Goal: Information Seeking & Learning: Learn about a topic

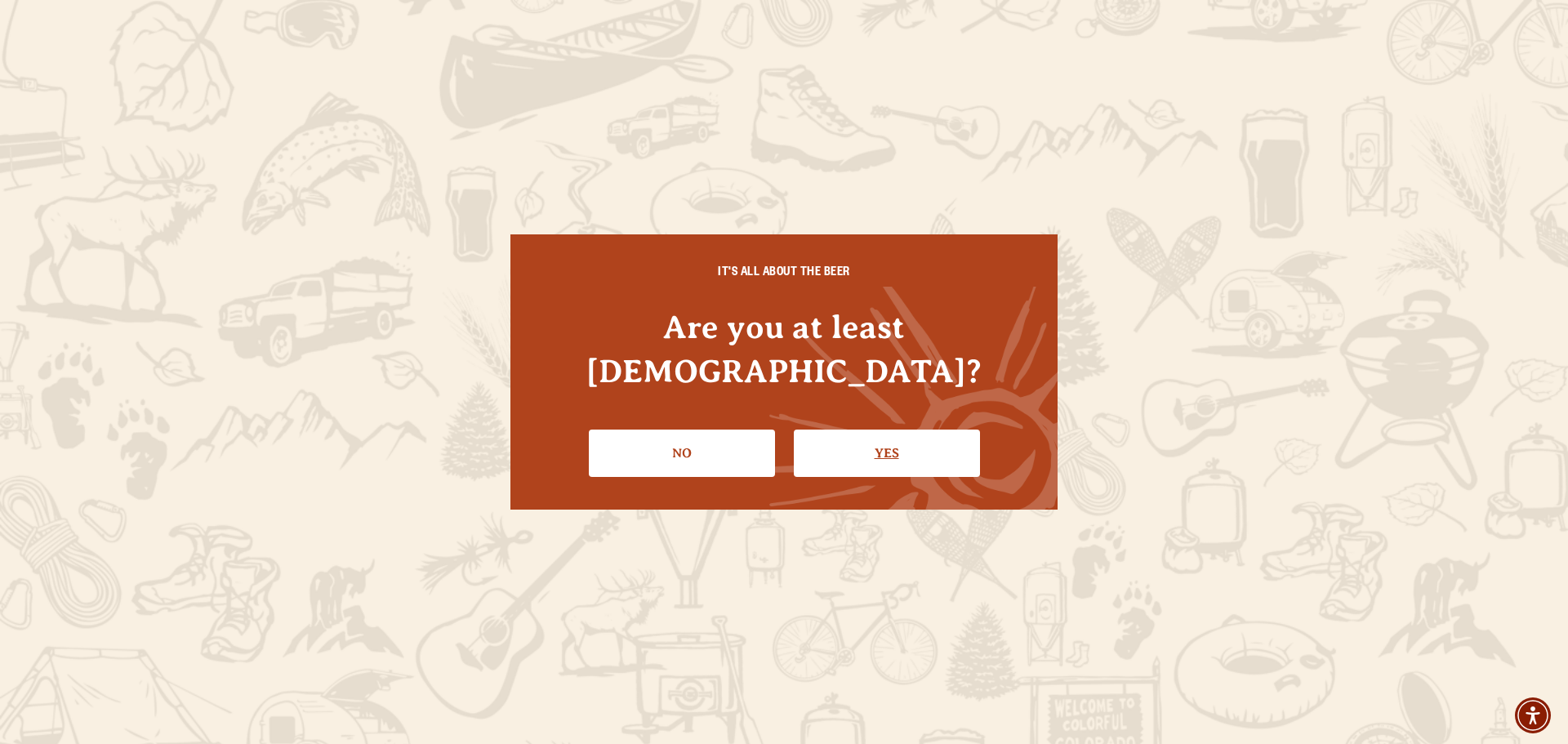
click at [890, 430] on link "Yes" at bounding box center [886, 454] width 186 height 47
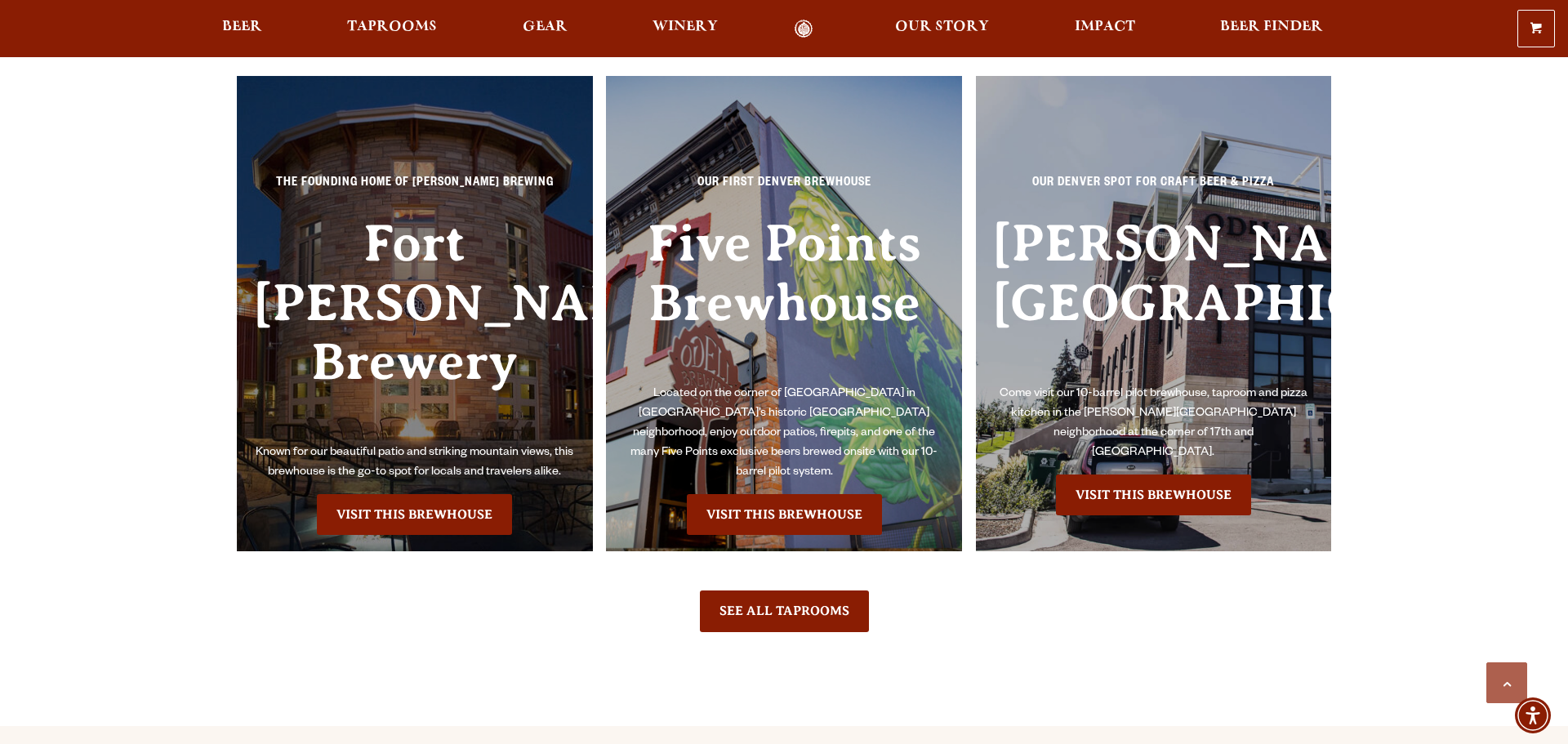
scroll to position [4803, 0]
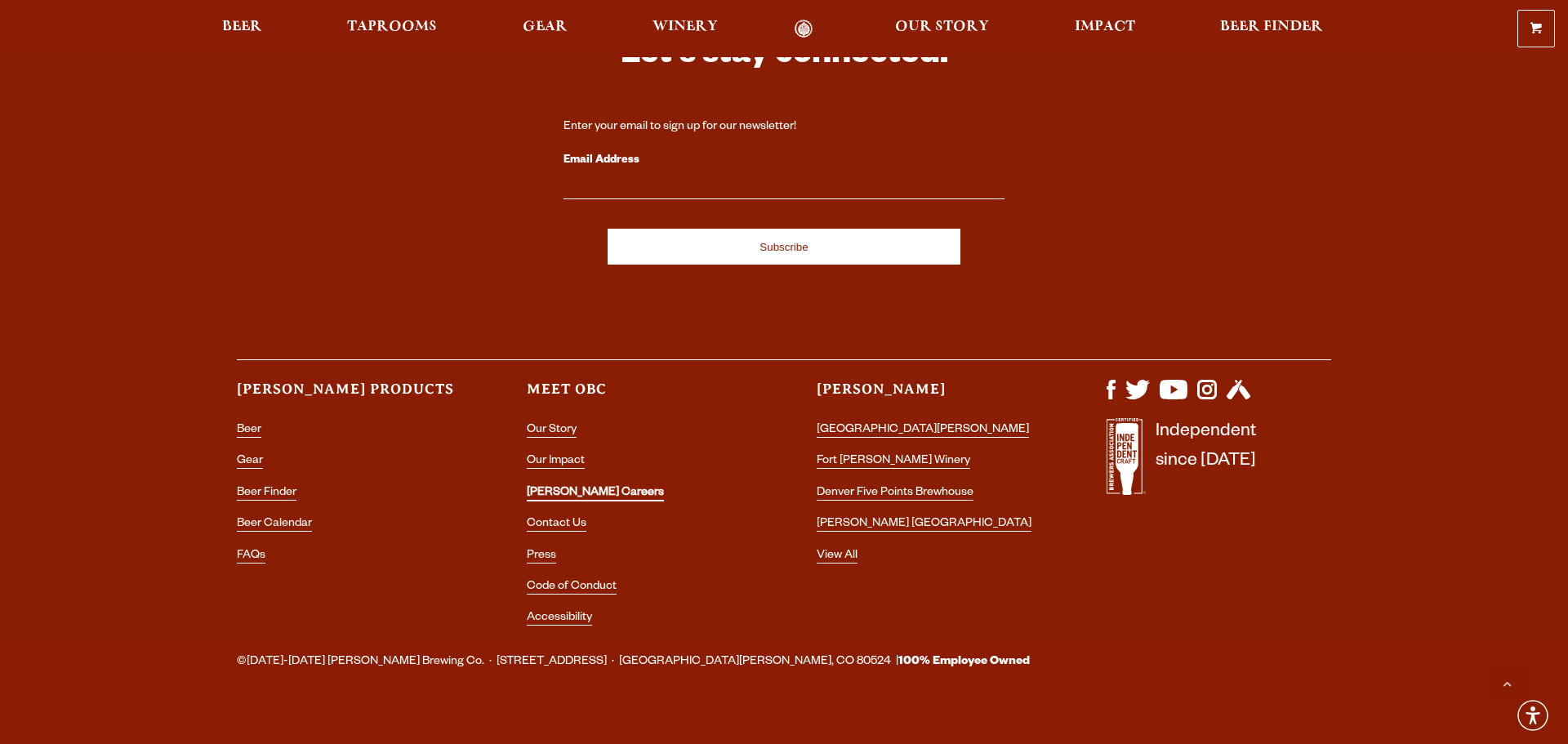
click at [558, 487] on link "[PERSON_NAME] Careers" at bounding box center [595, 494] width 137 height 15
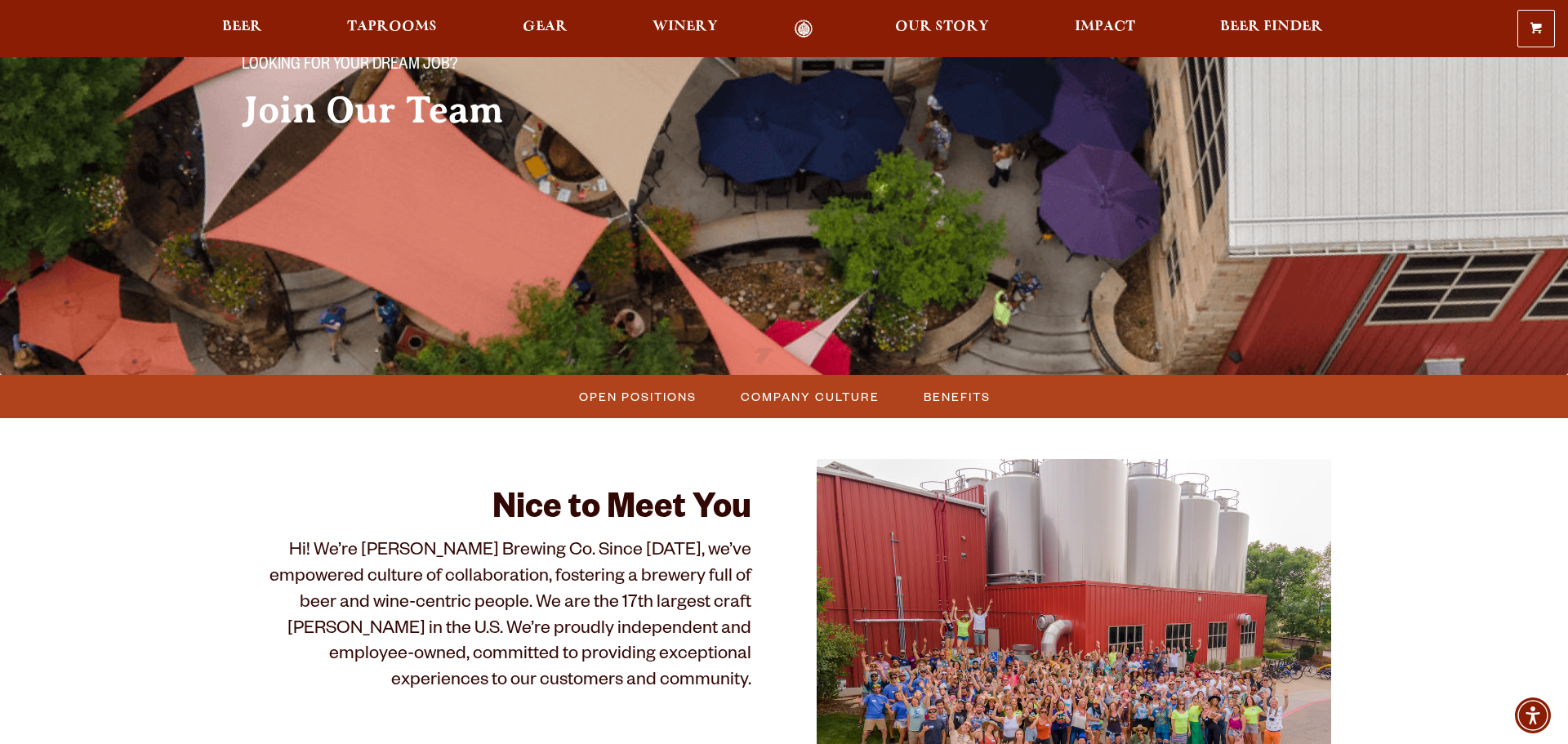
scroll to position [165, 0]
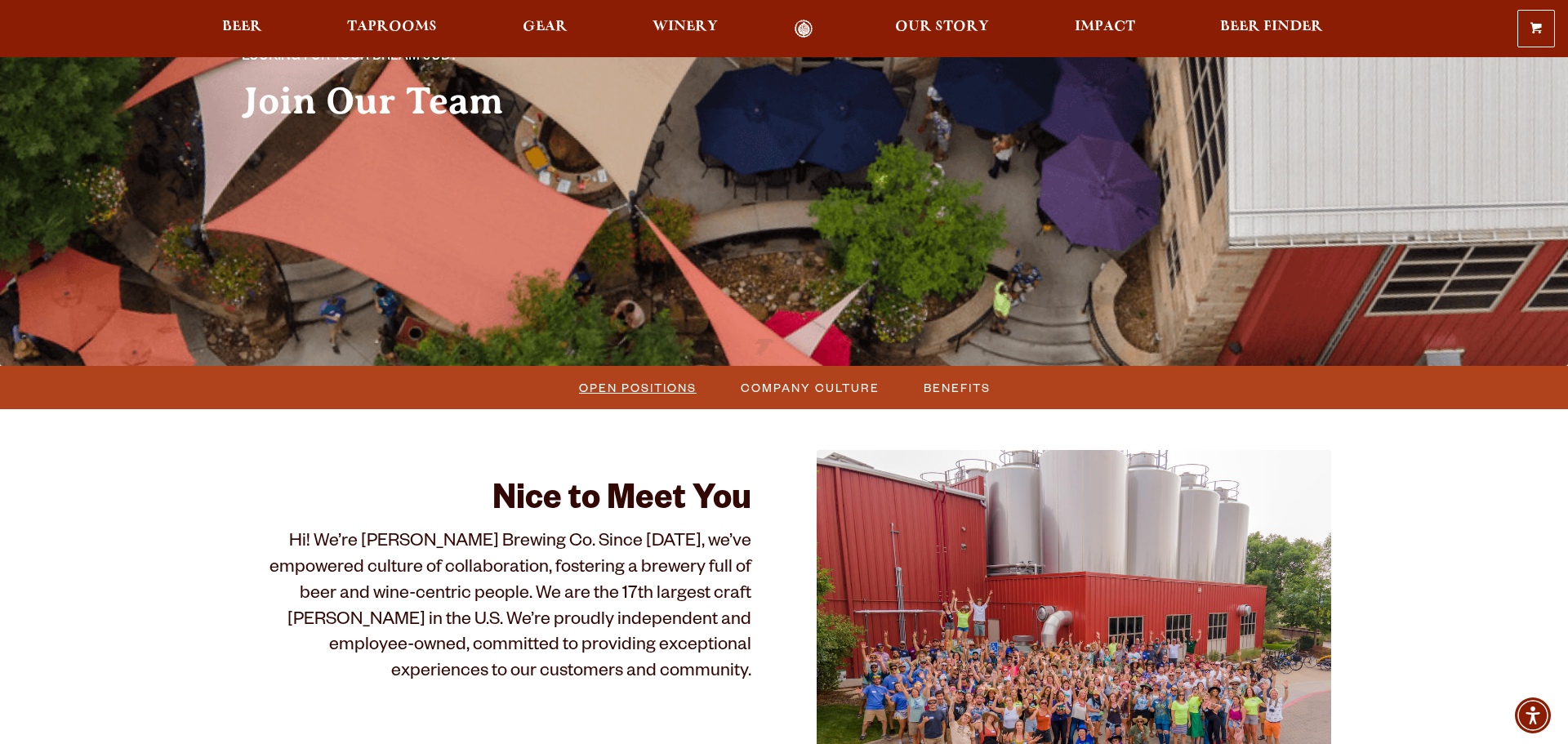
click at [652, 391] on span "Open Positions" at bounding box center [638, 387] width 118 height 24
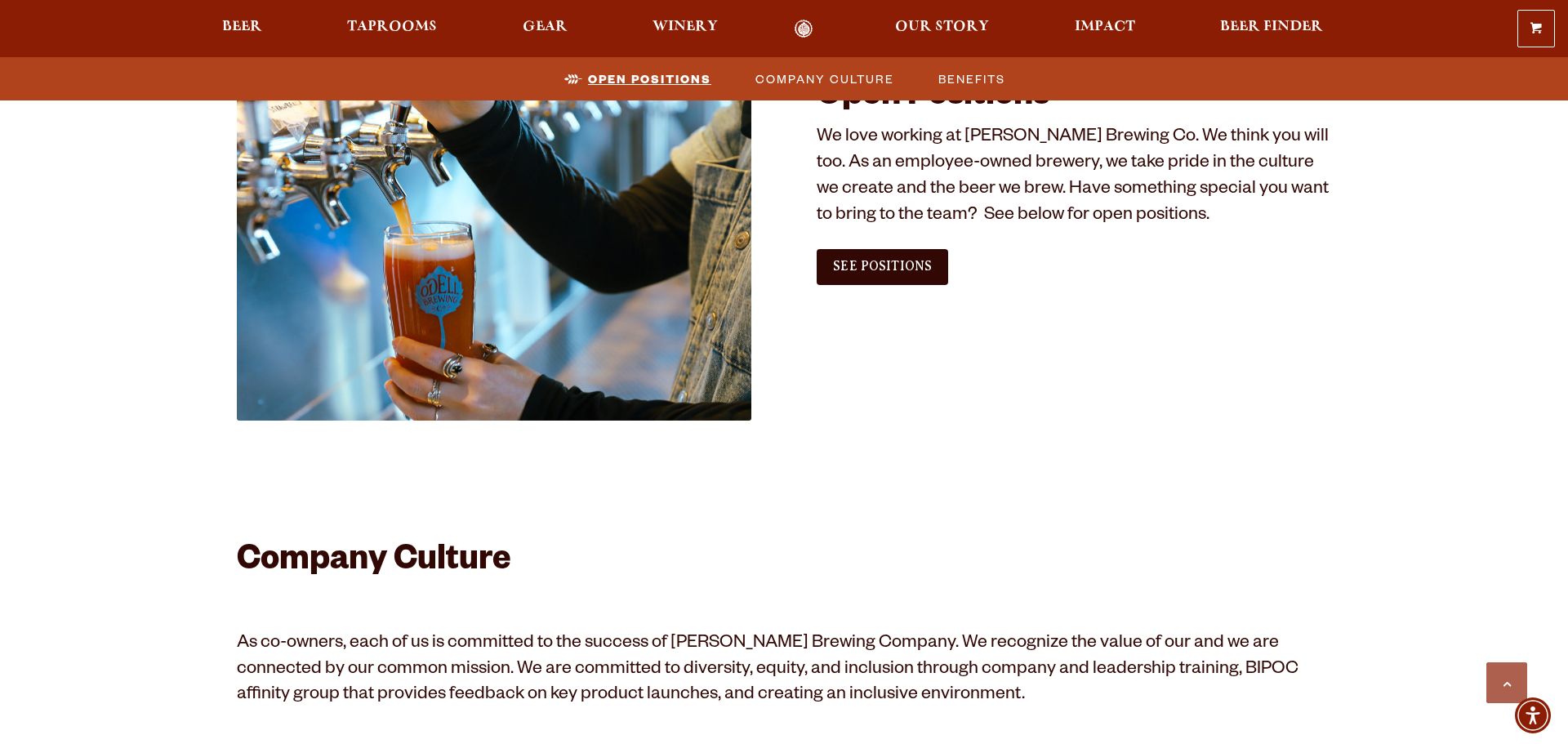
scroll to position [994, 0]
click at [920, 271] on span "See Positions" at bounding box center [881, 266] width 99 height 15
